Goal: Task Accomplishment & Management: Use online tool/utility

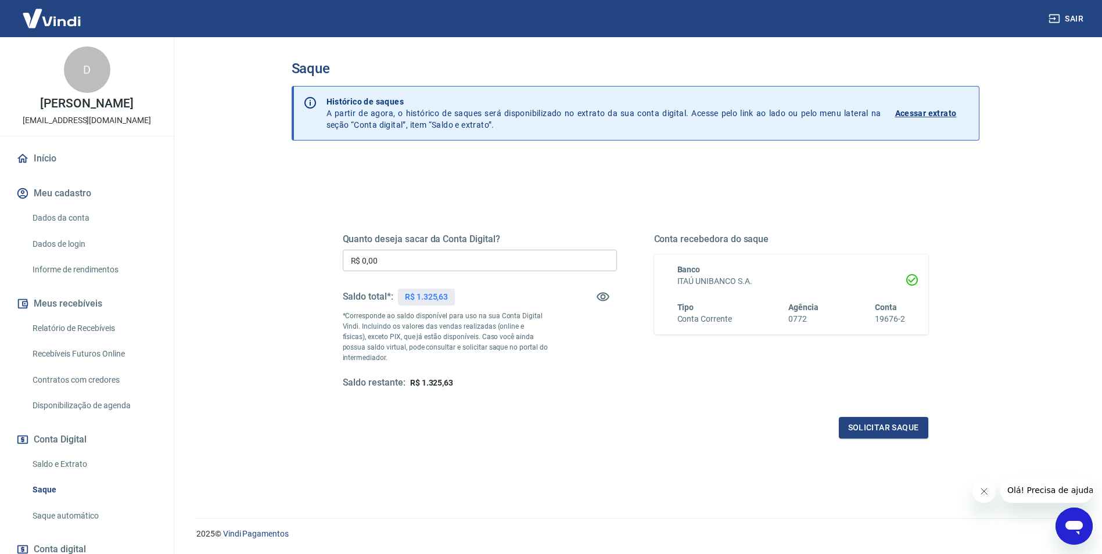
click at [415, 255] on input "R$ 0,00" at bounding box center [480, 260] width 274 height 21
type input "R$ 1.325,63"
click at [628, 380] on div "Quanto deseja sacar da Conta Digital? R$ 1.325,63 ​ Saldo total*: R$ 1.325,63 *…" at bounding box center [635, 311] width 585 height 156
click at [869, 424] on button "Solicitar saque" at bounding box center [882, 427] width 89 height 21
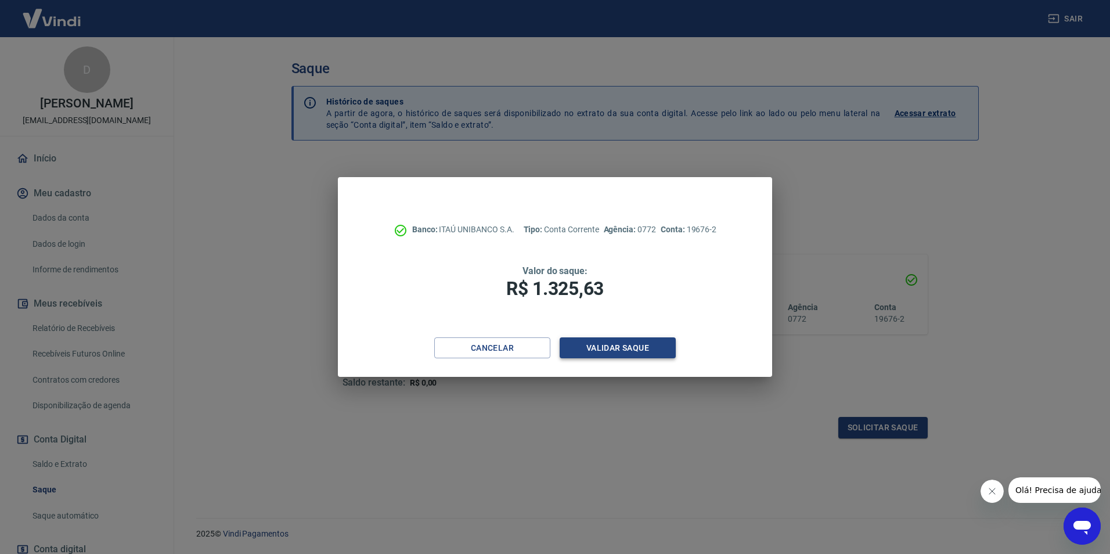
click at [616, 350] on button "Validar saque" at bounding box center [618, 347] width 116 height 21
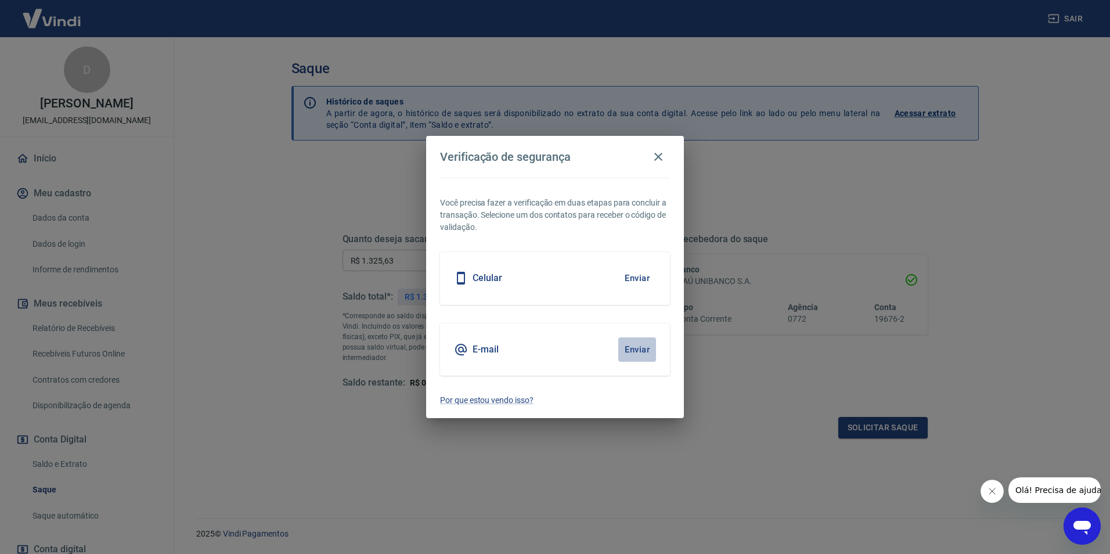
click at [639, 345] on button "Enviar" at bounding box center [637, 349] width 38 height 24
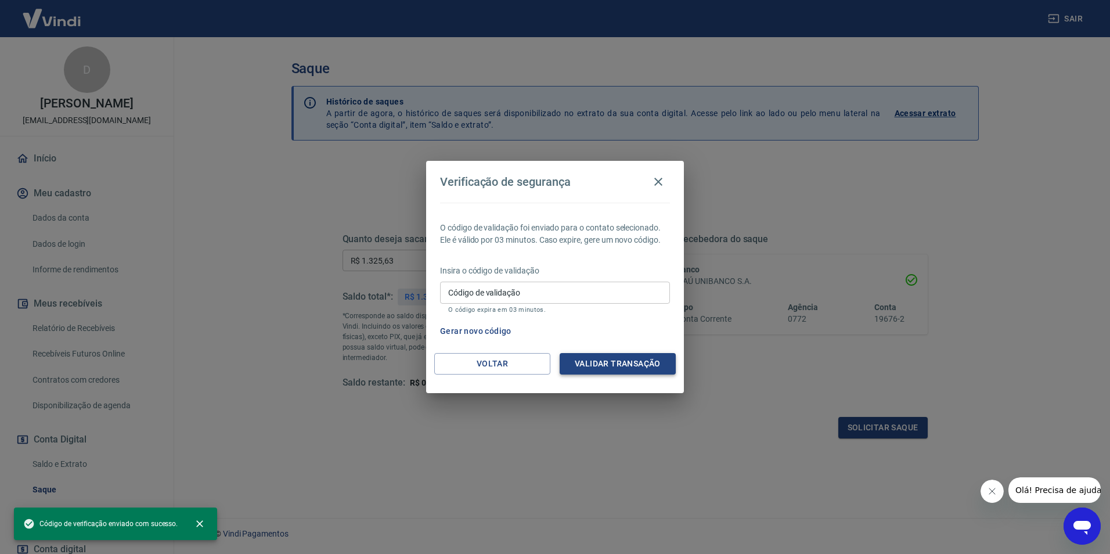
click at [616, 364] on button "Validar transação" at bounding box center [618, 363] width 116 height 21
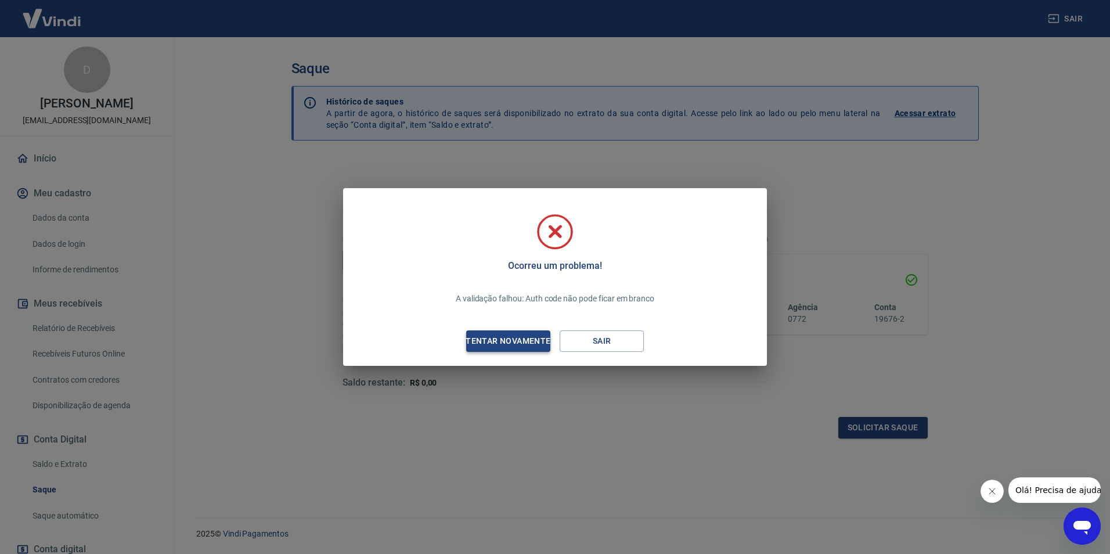
click at [520, 342] on div "Tentar novamente" at bounding box center [508, 341] width 113 height 15
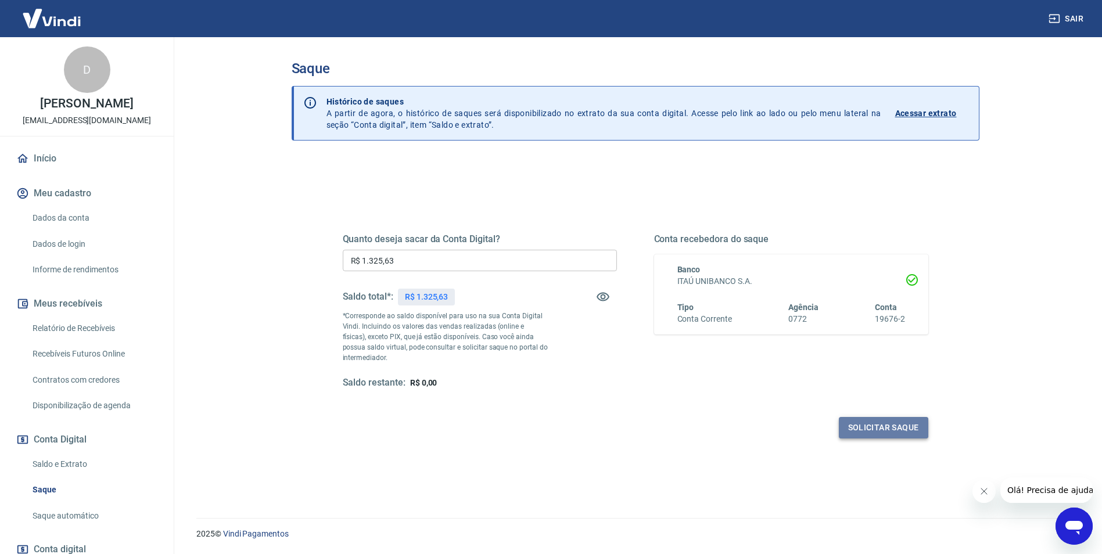
click at [894, 430] on button "Solicitar saque" at bounding box center [882, 427] width 89 height 21
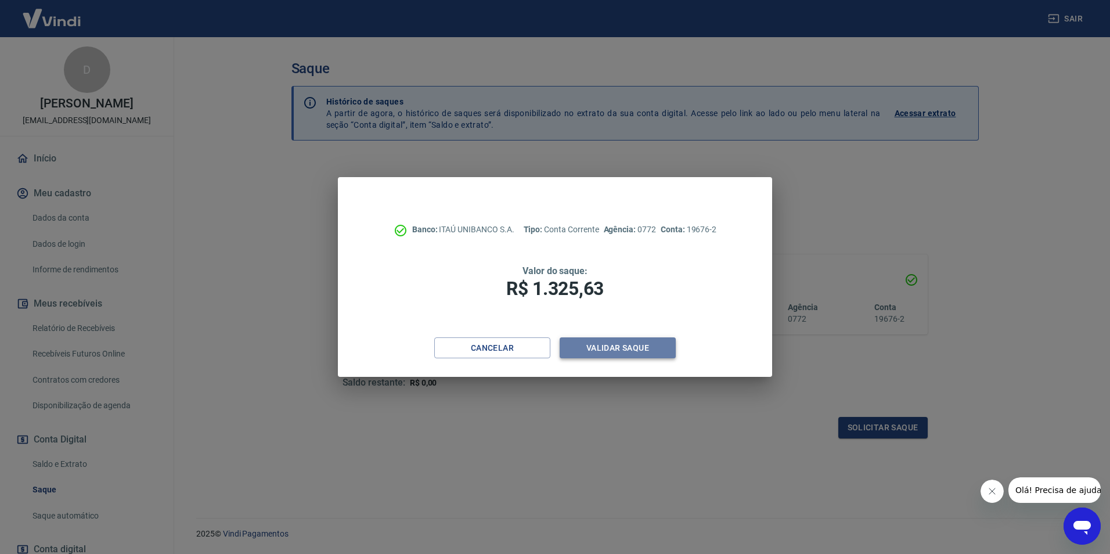
click at [613, 348] on button "Validar saque" at bounding box center [618, 347] width 116 height 21
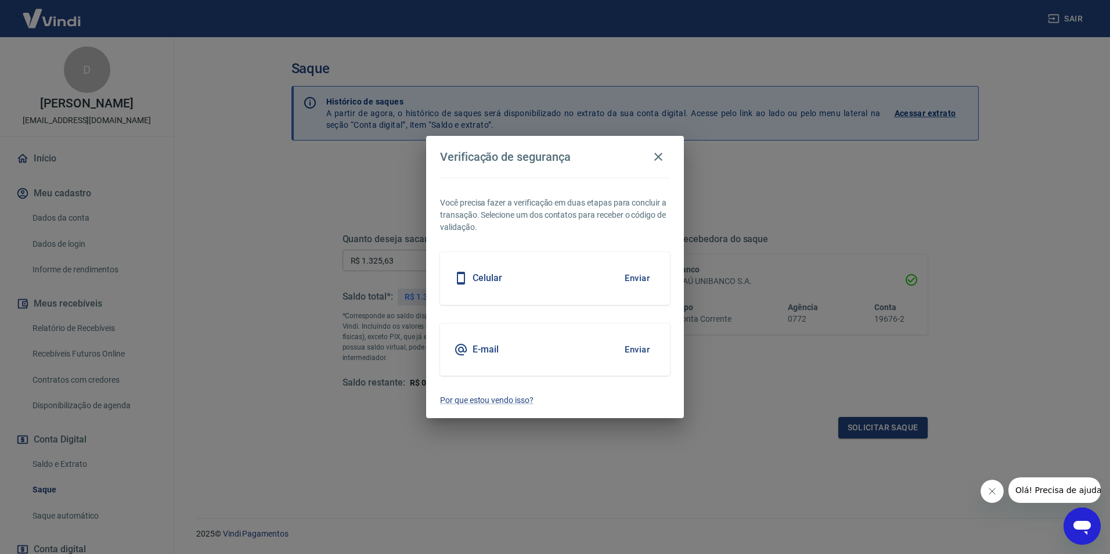
click at [642, 341] on button "Enviar" at bounding box center [637, 349] width 38 height 24
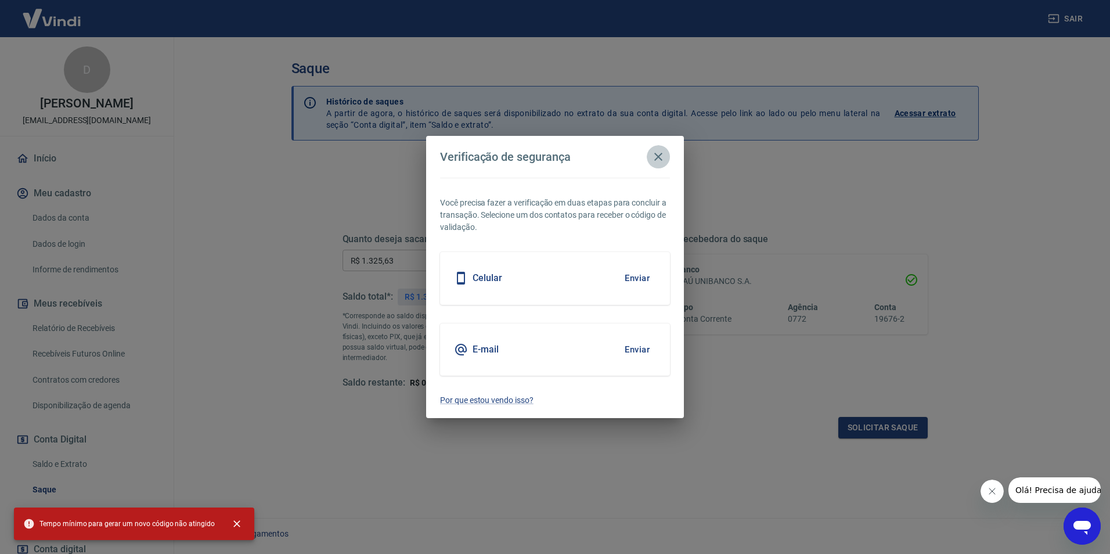
click at [662, 156] on icon "button" at bounding box center [659, 157] width 14 height 14
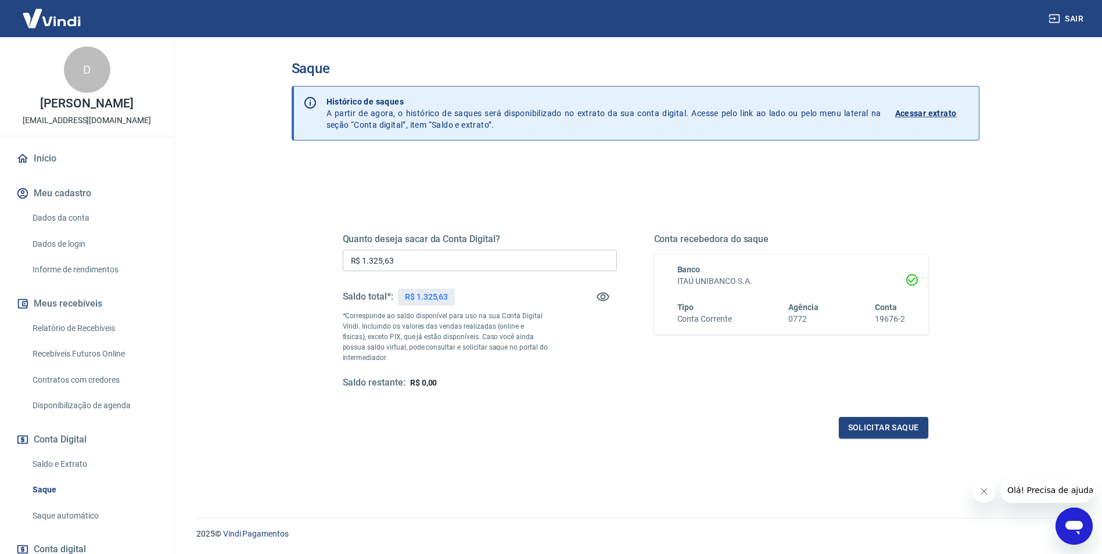
click at [552, 412] on div "Quanto deseja sacar da Conta Digital? R$ 1.325,63 ​ Saldo total*: R$ 1.325,63 *…" at bounding box center [635, 322] width 585 height 233
click at [401, 260] on input "R$ 0,00" at bounding box center [480, 260] width 274 height 21
type input "R$ 1.325,63"
click at [652, 432] on div "Solicitar saque" at bounding box center [635, 427] width 585 height 21
click at [870, 423] on button "Solicitar saque" at bounding box center [882, 427] width 89 height 21
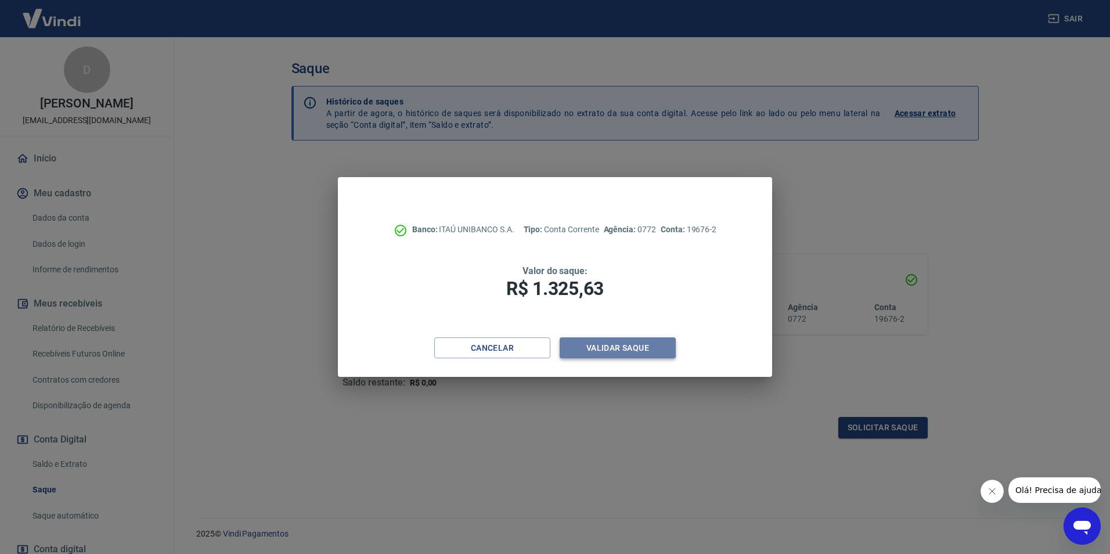
click at [620, 349] on button "Validar saque" at bounding box center [618, 347] width 116 height 21
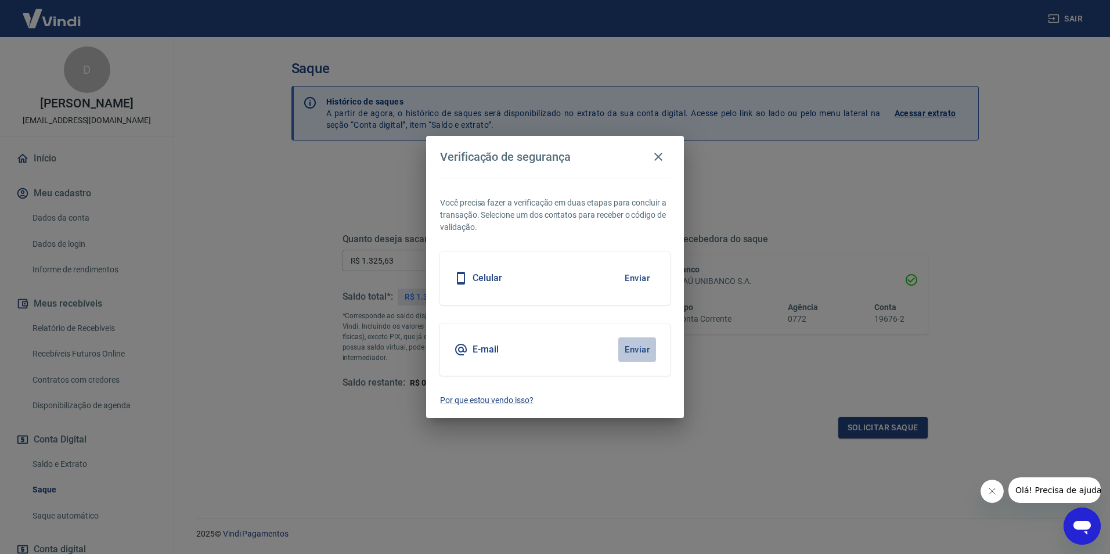
click at [646, 352] on button "Enviar" at bounding box center [637, 349] width 38 height 24
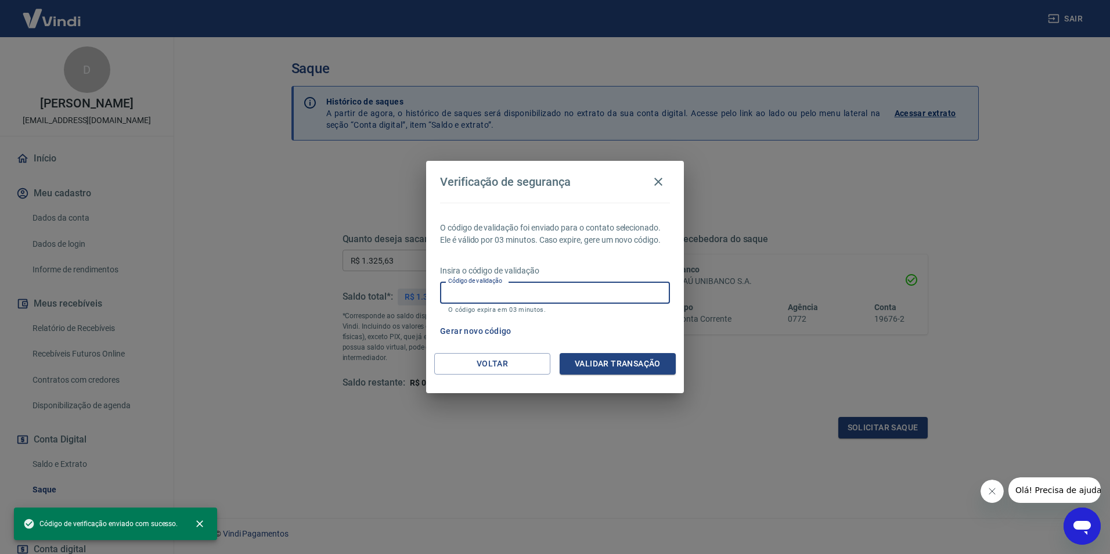
click at [522, 290] on input "Código de validação" at bounding box center [555, 292] width 230 height 21
paste input "382169"
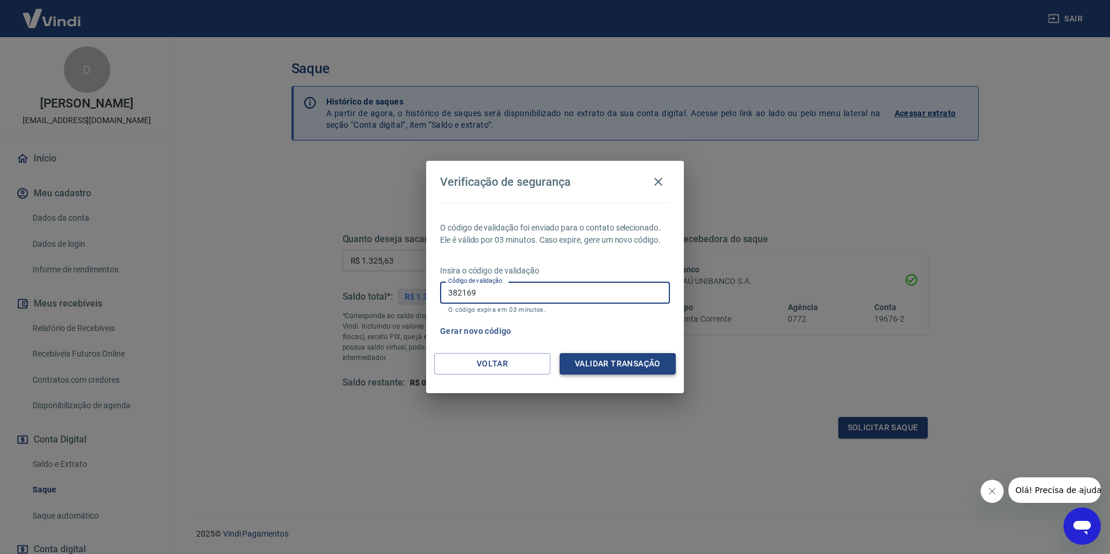
type input "382169"
click at [630, 359] on button "Validar transação" at bounding box center [618, 363] width 116 height 21
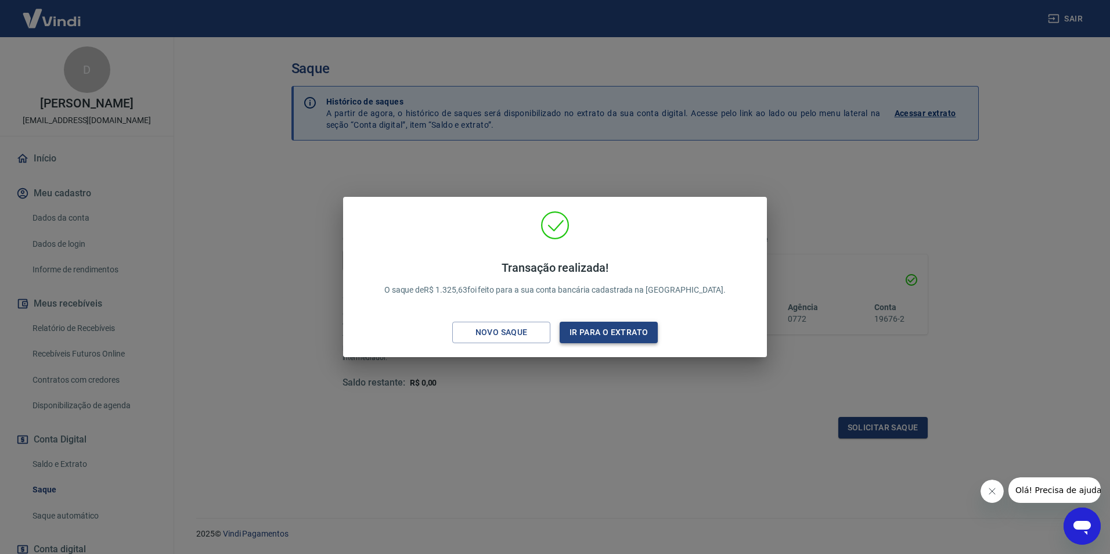
click at [596, 340] on button "Ir para o extrato" at bounding box center [609, 332] width 98 height 21
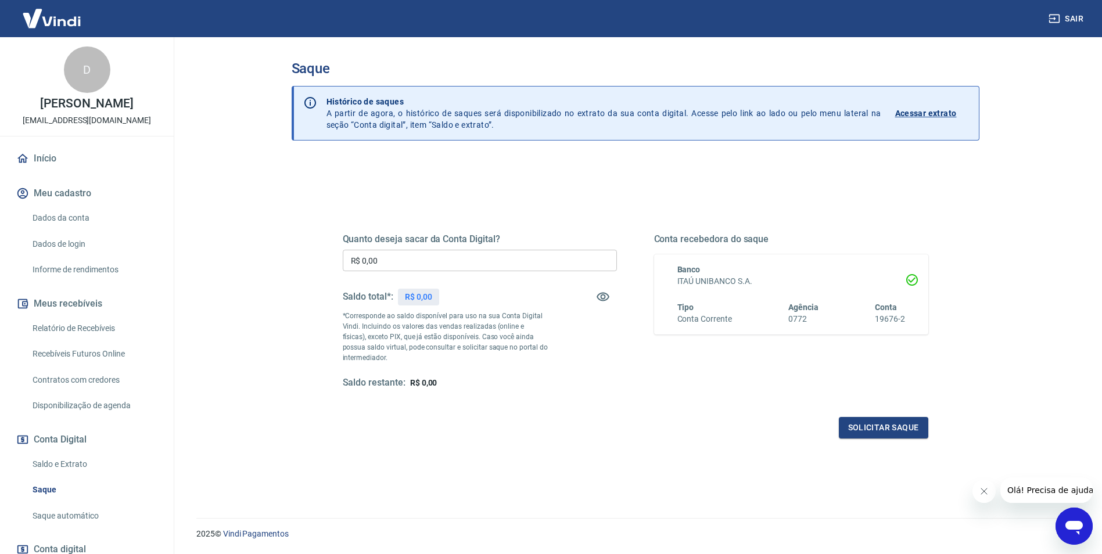
click at [607, 369] on div "Quanto deseja sacar da Conta Digital? R$ 0,00 ​ Saldo total*: R$ 0,00 *Correspo…" at bounding box center [480, 311] width 274 height 156
